Goal: Navigation & Orientation: Find specific page/section

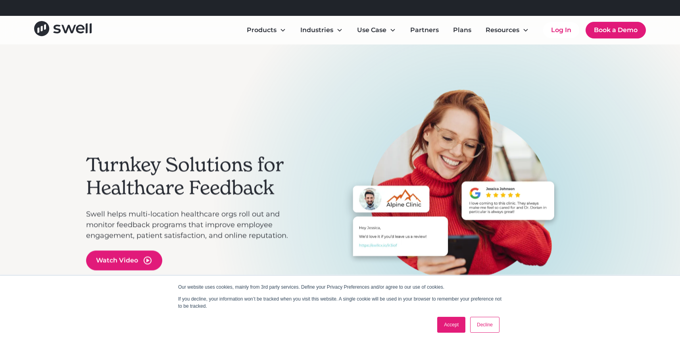
click at [78, 18] on div "Products Online Reputation Management Patient Experience Insights Employee Expe…" at bounding box center [340, 30] width 680 height 29
click at [79, 32] on icon "home" at bounding box center [63, 28] width 58 height 15
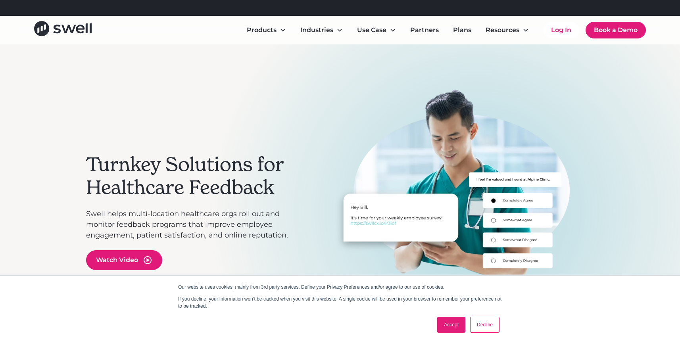
click at [158, 164] on h2 "Turnkey Solutions for Healthcare Feedback" at bounding box center [193, 176] width 214 height 46
click at [452, 325] on link "Accept" at bounding box center [451, 325] width 28 height 16
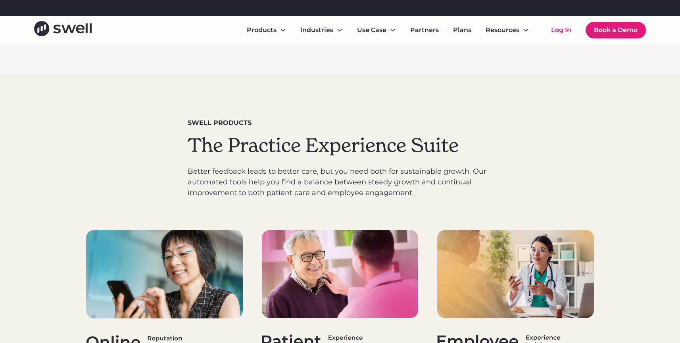
scroll to position [2693, 0]
